Goal: Information Seeking & Learning: Compare options

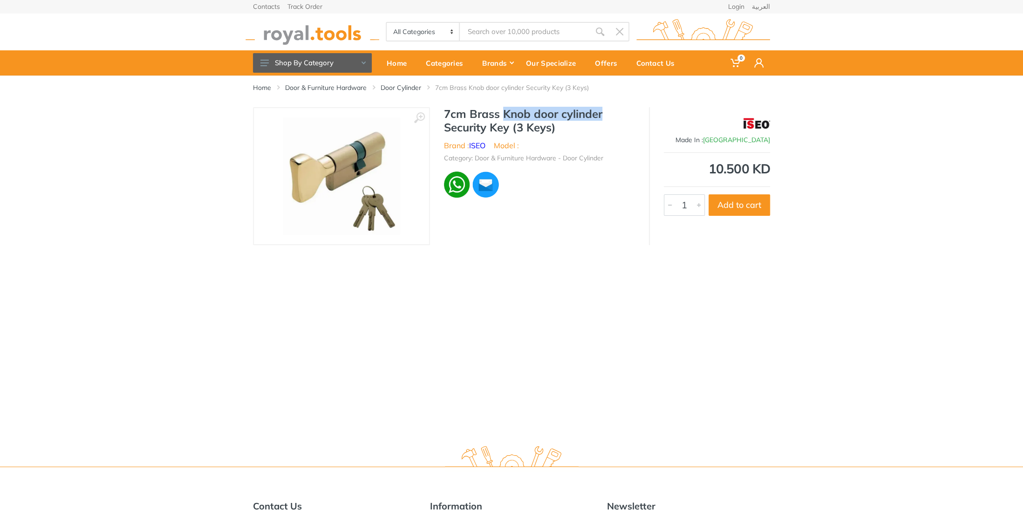
drag, startPoint x: 502, startPoint y: 113, endPoint x: 603, endPoint y: 110, distance: 100.7
click at [603, 110] on h1 "7cm Brass Knob door cylinder Security Key (3 Keys)" at bounding box center [539, 120] width 191 height 27
copy h1 "Knob door cylinder"
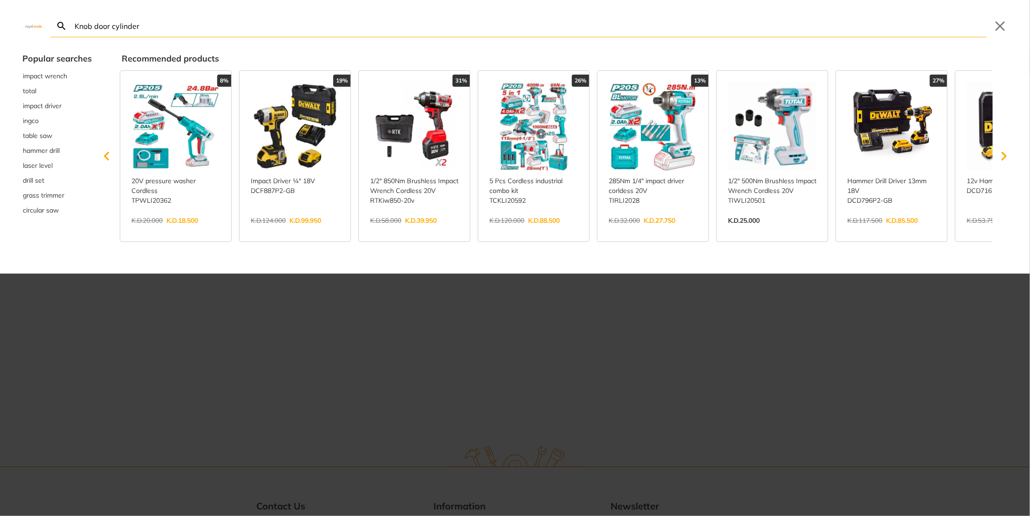
type input "Knob door cylinder"
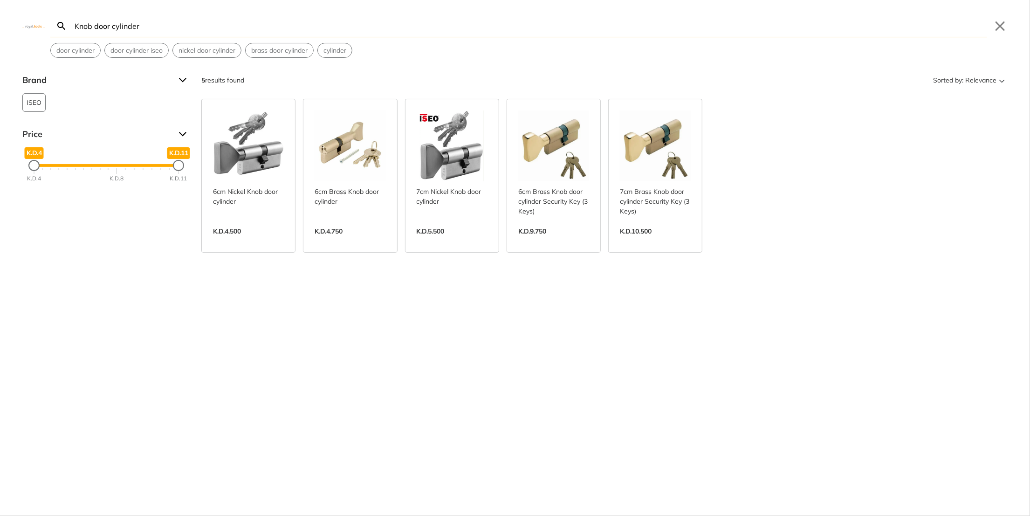
click at [560, 241] on link "View more →" at bounding box center [553, 241] width 71 height 0
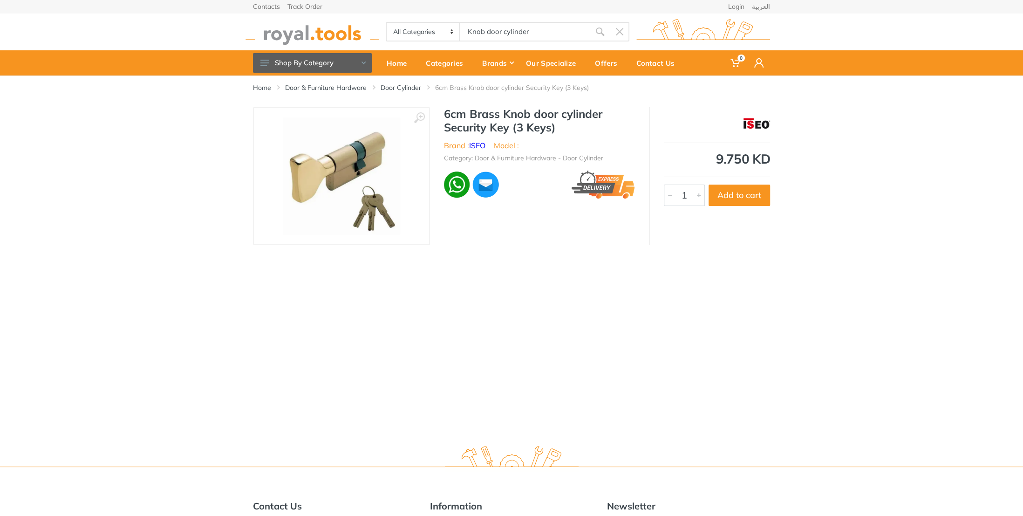
click at [361, 212] on img at bounding box center [341, 175] width 117 height 117
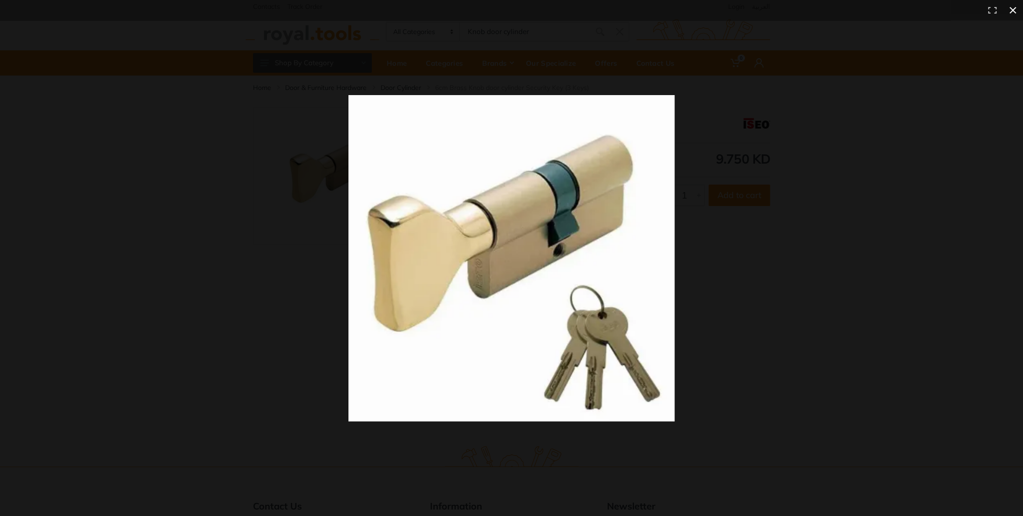
click at [294, 326] on div at bounding box center [511, 258] width 1023 height 516
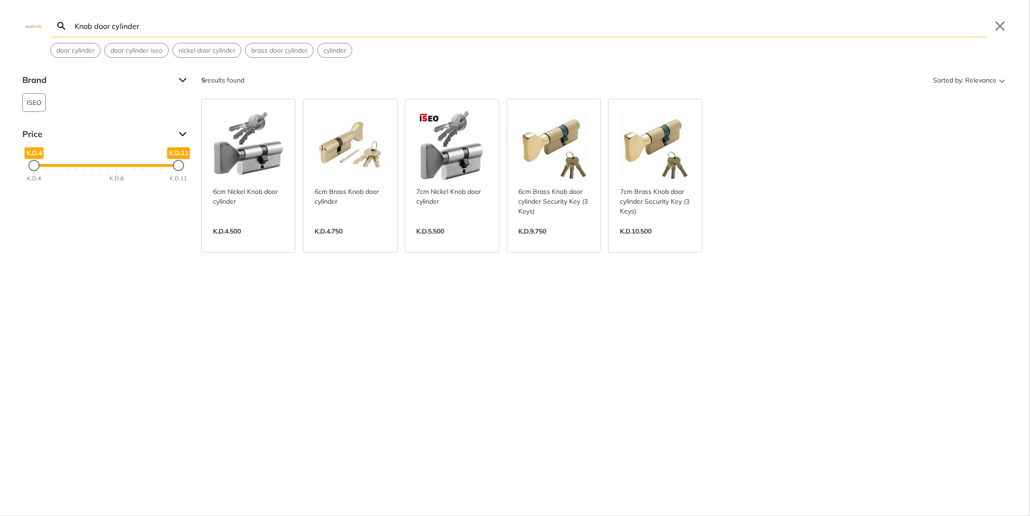
click at [256, 241] on link "View more →" at bounding box center [248, 241] width 71 height 0
